Goal: Task Accomplishment & Management: Use online tool/utility

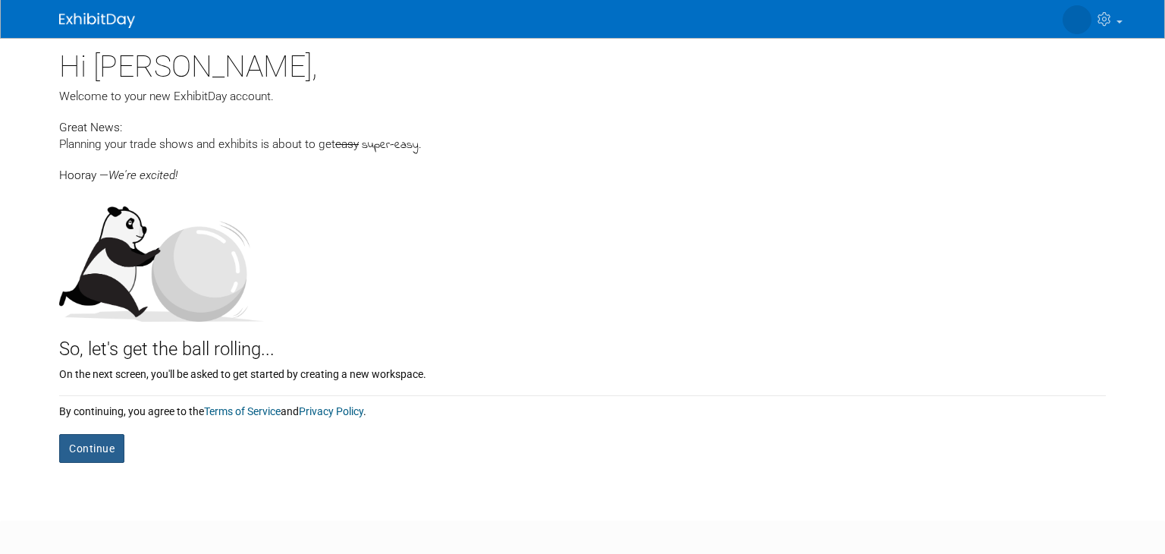
click at [93, 441] on button "Continue" at bounding box center [91, 448] width 65 height 29
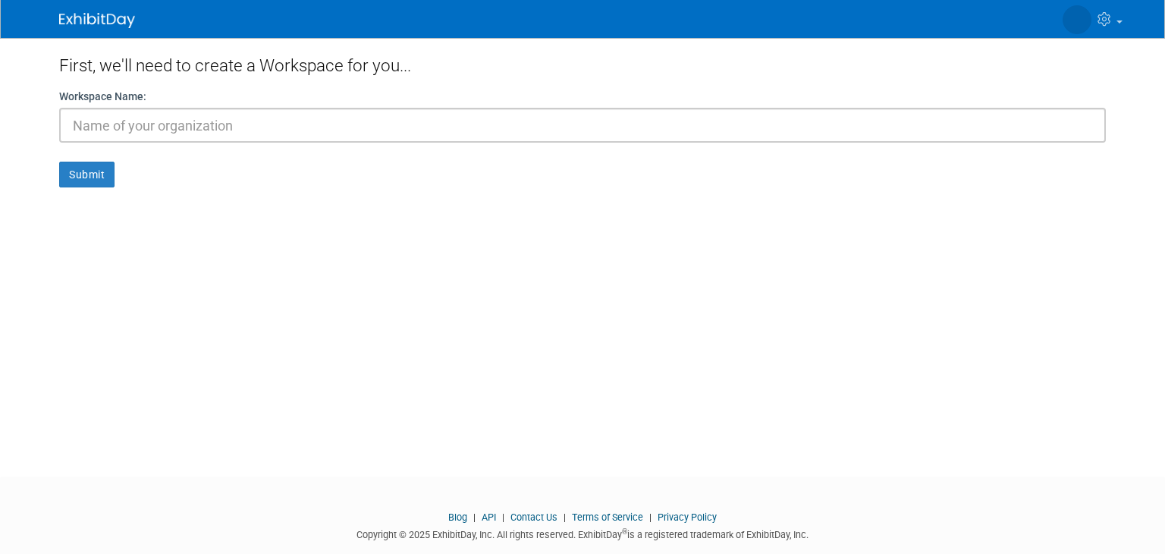
type input "S"
type input "[PERSON_NAME]"
click at [59, 162] on button "Submit" at bounding box center [86, 175] width 55 height 26
